Goal: Information Seeking & Learning: Learn about a topic

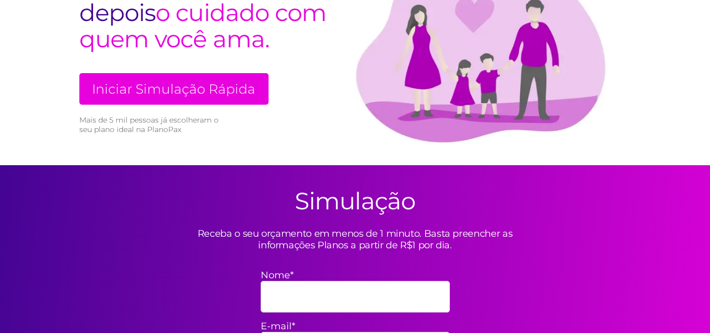
scroll to position [143, 0]
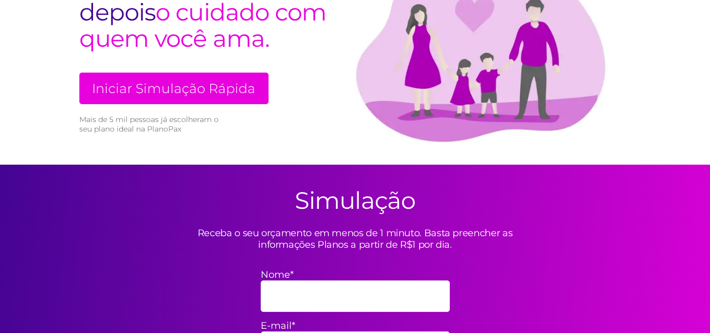
click at [175, 82] on link "Iniciar Simulação Rápida" at bounding box center [173, 88] width 189 height 32
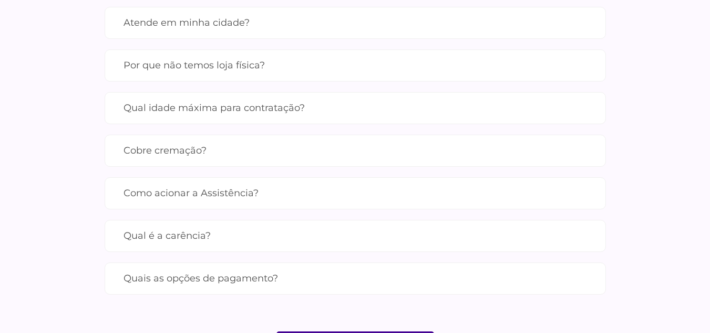
scroll to position [1036, 0]
click at [231, 149] on label "Cobre cremação?" at bounding box center [354, 150] width 463 height 18
click at [0, 0] on input "Cobre cremação?" at bounding box center [0, 0] width 0 height 0
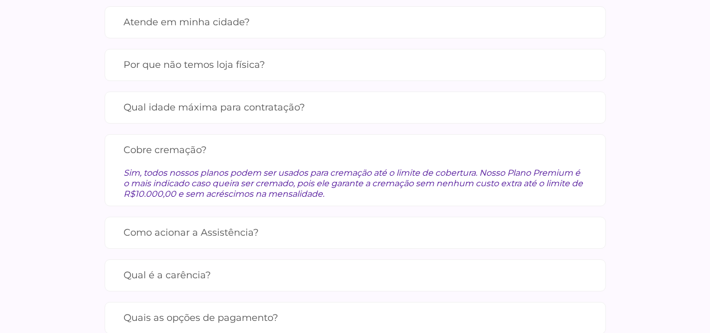
click at [231, 149] on label "Cobre cremação?" at bounding box center [354, 150] width 463 height 18
click at [0, 0] on input "Cobre cremação?" at bounding box center [0, 0] width 0 height 0
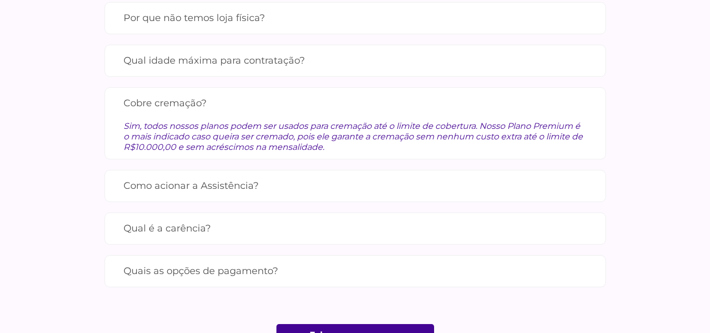
scroll to position [1090, 0]
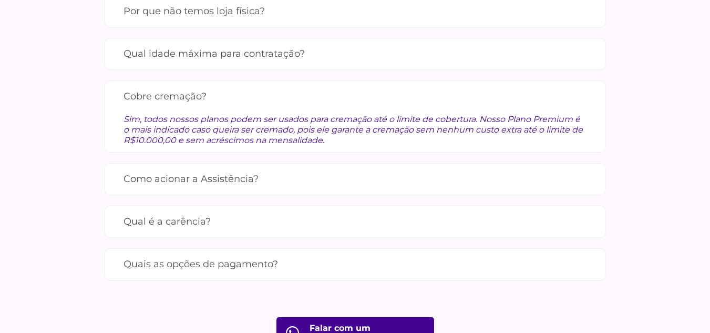
click at [231, 262] on label "Quais as opções de pagamento?" at bounding box center [354, 264] width 463 height 18
click at [0, 0] on input "Quais as opções de pagamento?" at bounding box center [0, 0] width 0 height 0
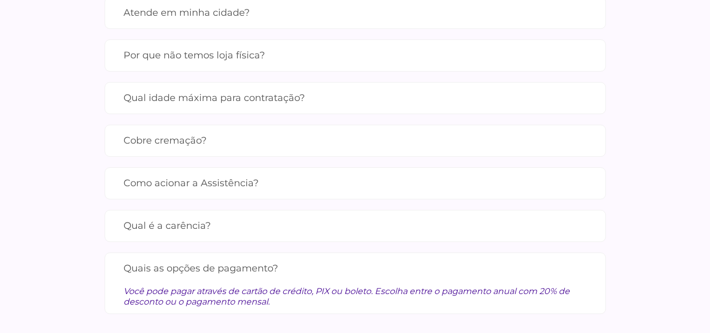
scroll to position [1043, 0]
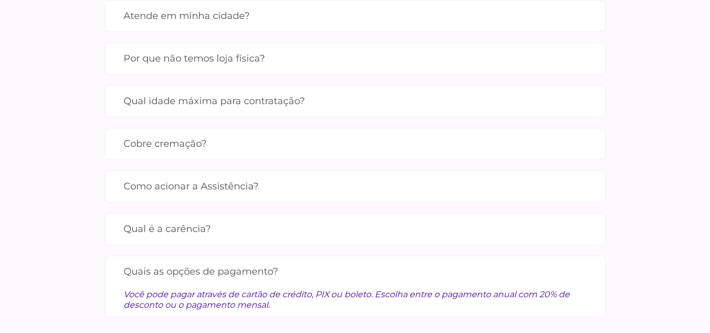
click at [213, 232] on label "Qual é a carência?" at bounding box center [354, 229] width 463 height 18
click at [0, 0] on input "Qual é a carência?" at bounding box center [0, 0] width 0 height 0
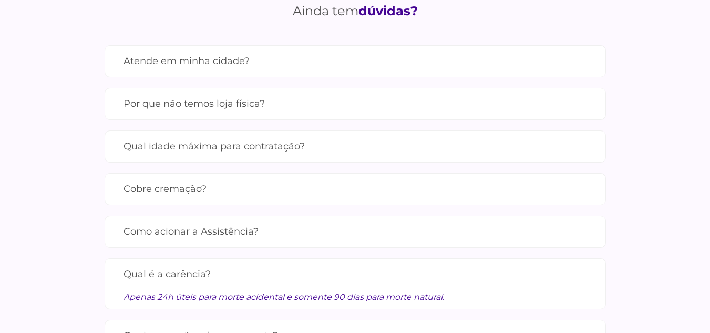
scroll to position [997, 0]
click at [211, 64] on label "Atende em minha cidade?" at bounding box center [354, 62] width 463 height 18
click at [0, 0] on input "Atende em minha cidade?" at bounding box center [0, 0] width 0 height 0
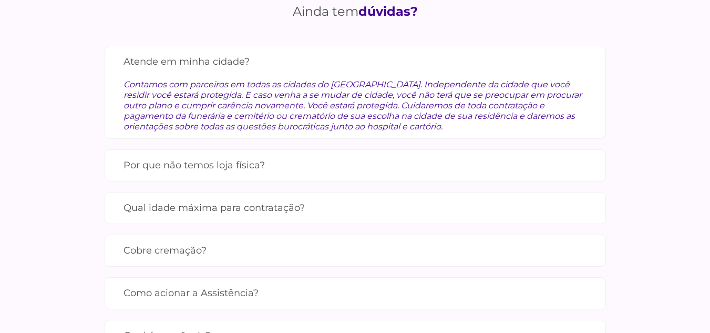
click at [211, 64] on label "Atende em minha cidade?" at bounding box center [354, 62] width 463 height 18
click at [0, 0] on input "Atende em minha cidade?" at bounding box center [0, 0] width 0 height 0
click at [199, 63] on label "Atende em minha cidade?" at bounding box center [354, 62] width 463 height 18
click at [0, 0] on input "Atende em minha cidade?" at bounding box center [0, 0] width 0 height 0
click at [199, 63] on label "Atende em minha cidade?" at bounding box center [354, 62] width 463 height 18
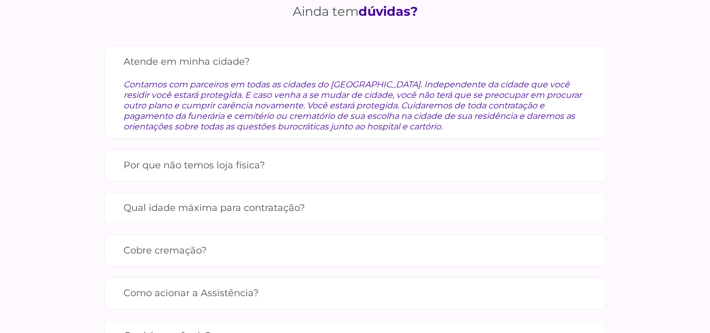
click at [0, 0] on input "Atende em minha cidade?" at bounding box center [0, 0] width 0 height 0
click at [210, 103] on div "Contamos com parceiros em todas as cidades do [GEOGRAPHIC_DATA]. Independente d…" at bounding box center [354, 101] width 463 height 61
click at [199, 203] on label "Qual idade máxima para contratação?" at bounding box center [354, 208] width 463 height 18
click at [0, 0] on input "Qual idade máxima para contratação?" at bounding box center [0, 0] width 0 height 0
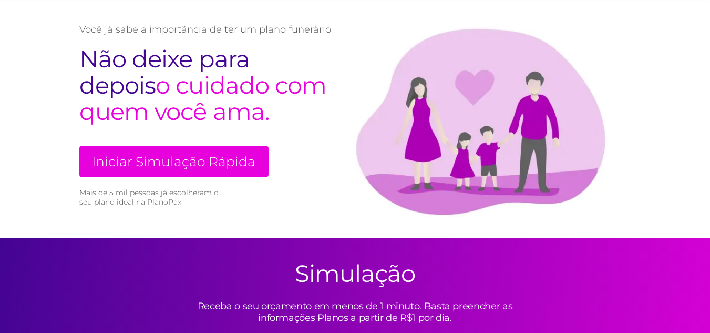
scroll to position [59, 0]
